Goal: Find specific page/section: Find specific page/section

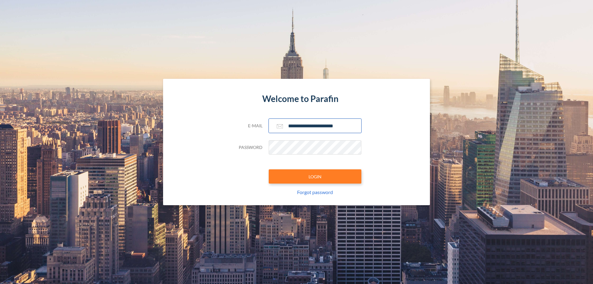
type input "**********"
click at [315, 176] on button "LOGIN" at bounding box center [315, 176] width 93 height 14
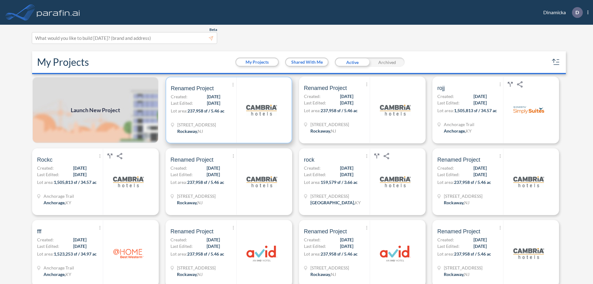
scroll to position [2, 0]
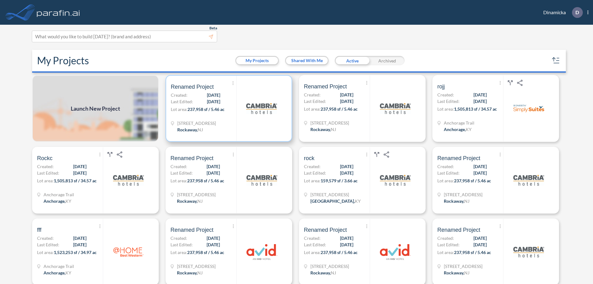
click at [227, 108] on p "Lot area: 237,958 sf / 5.46 ac" at bounding box center [203, 110] width 65 height 9
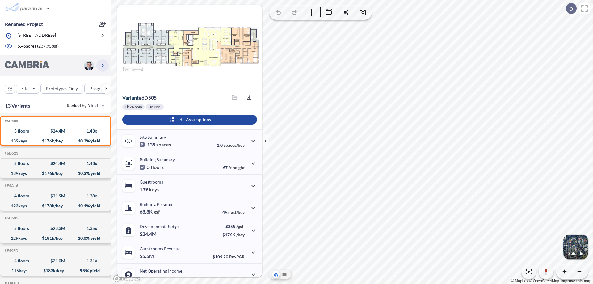
click at [102, 65] on icon "button" at bounding box center [102, 65] width 7 height 7
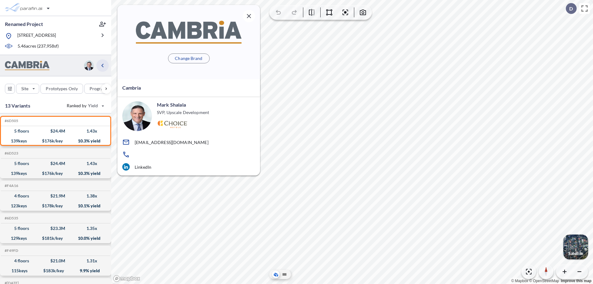
click at [102, 65] on icon "button" at bounding box center [102, 65] width 7 height 7
